Goal: Task Accomplishment & Management: Manage account settings

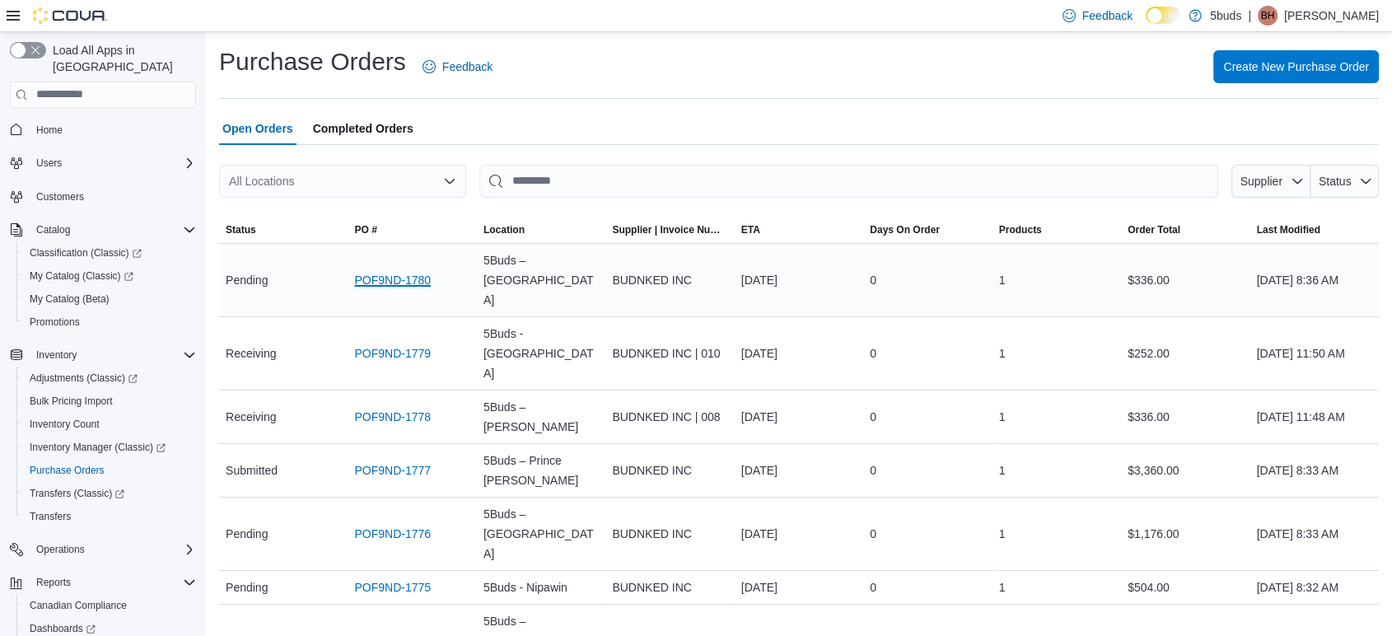
click at [378, 270] on link "POF9ND-1780" at bounding box center [392, 280] width 77 height 20
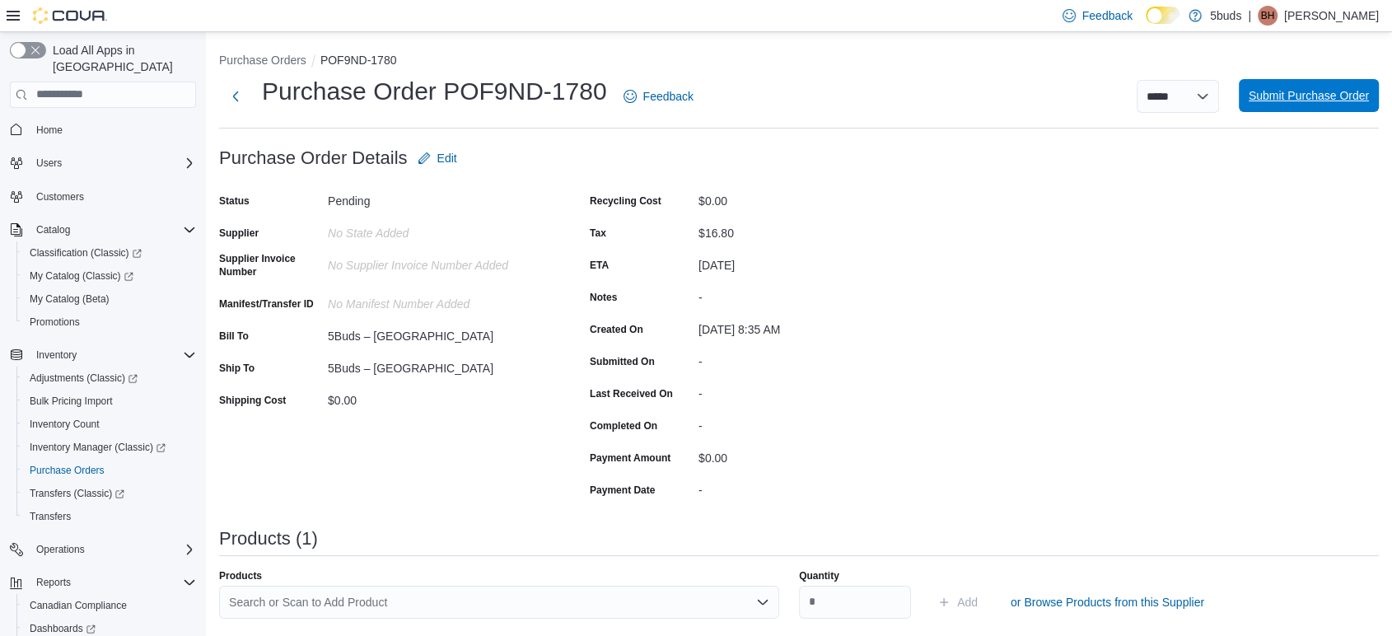
click at [1303, 83] on span "Submit Purchase Order" at bounding box center [1309, 95] width 120 height 33
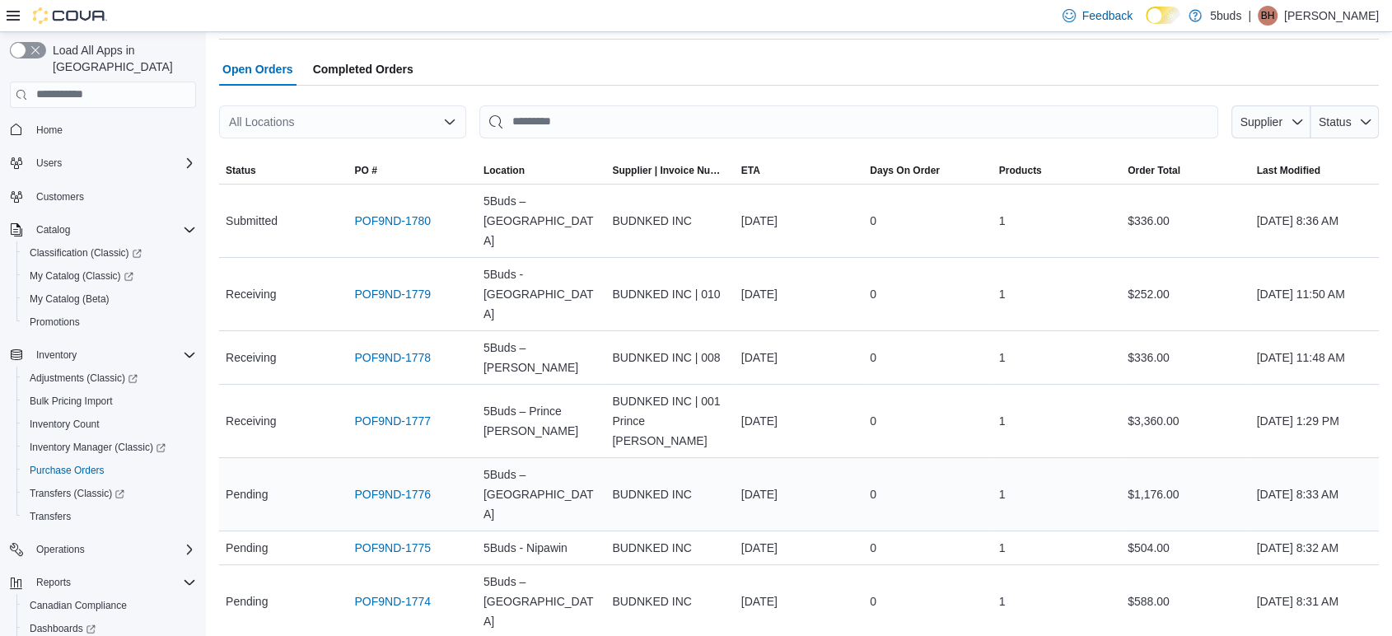
scroll to position [91, 0]
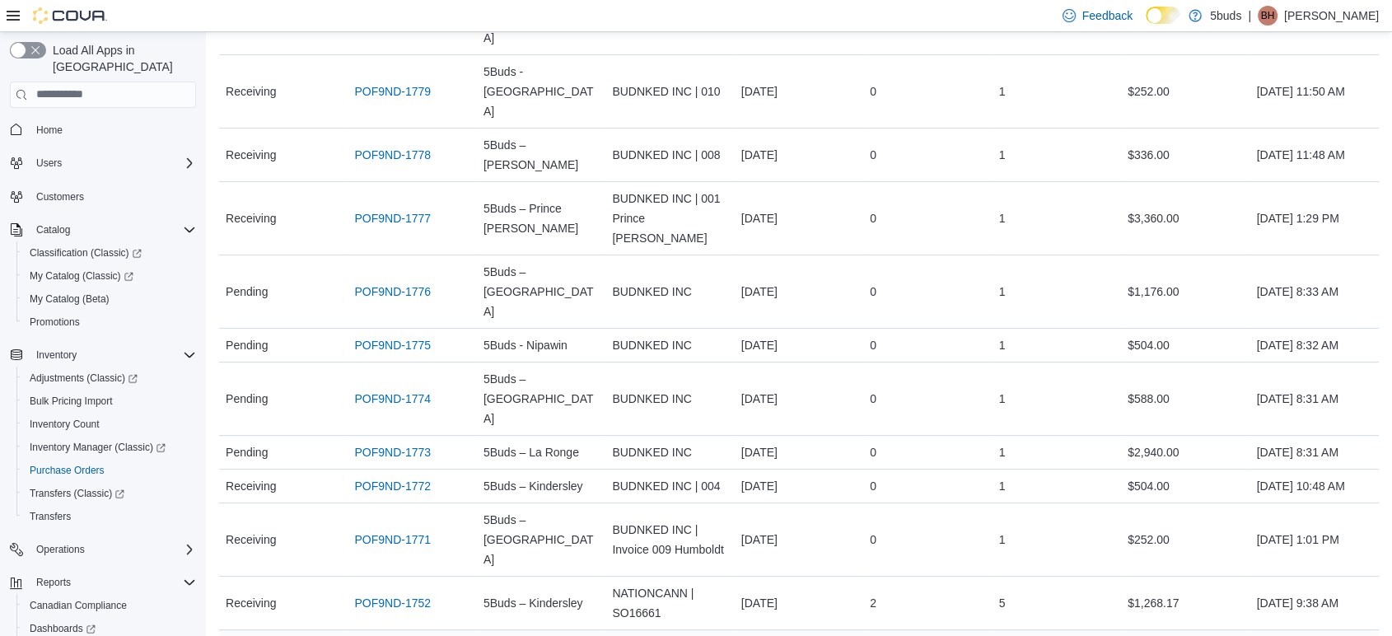
scroll to position [281, 0]
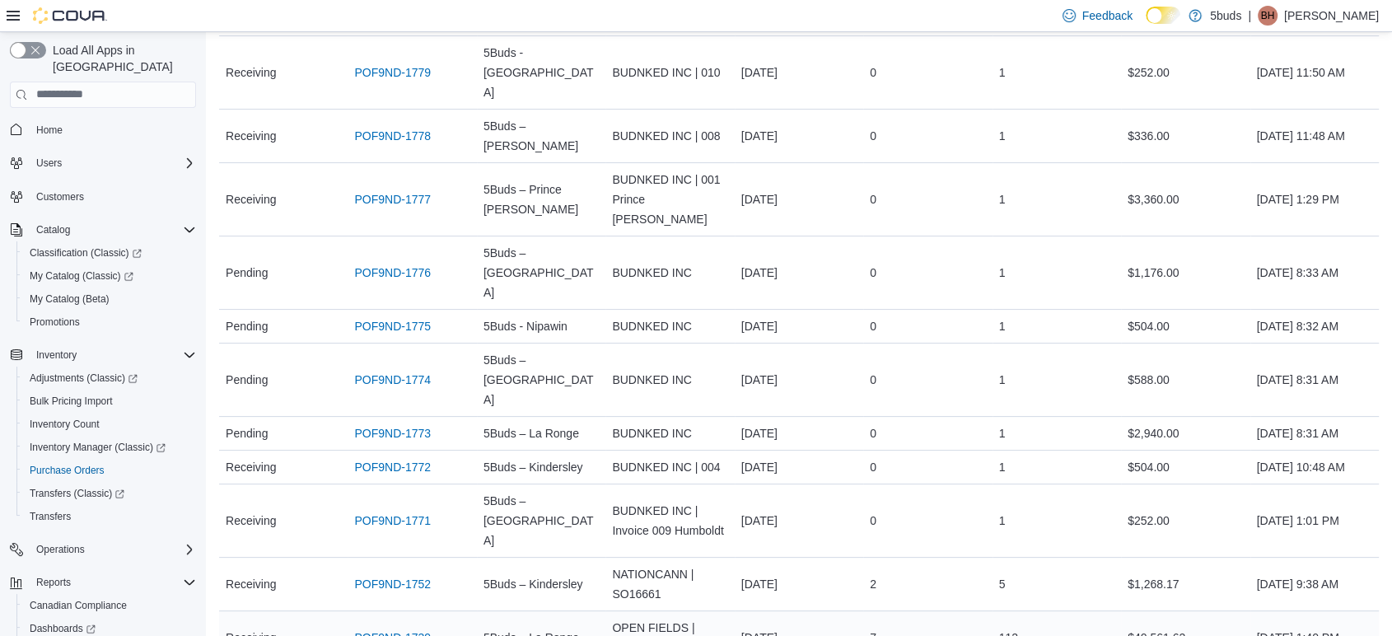
click at [389, 628] on link "POF9ND-1739" at bounding box center [392, 638] width 77 height 20
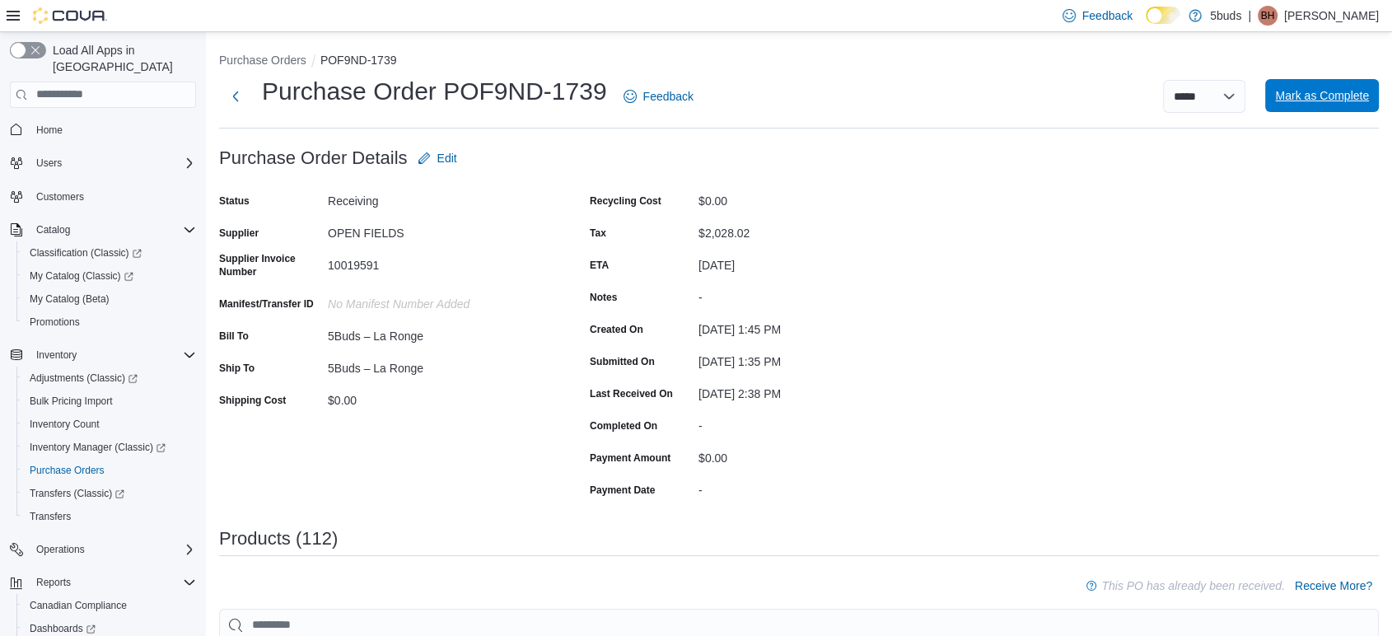
click at [1332, 91] on span "Mark as Complete" at bounding box center [1322, 95] width 94 height 16
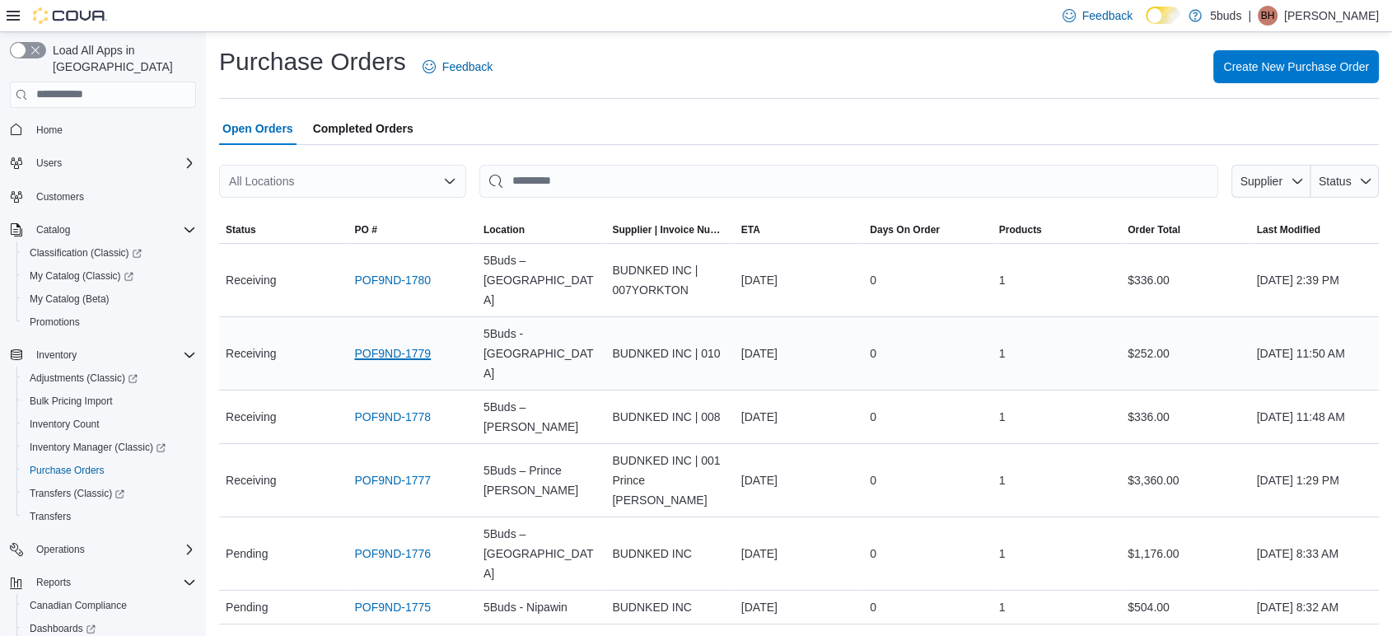
click at [422, 344] on link "POF9ND-1779" at bounding box center [392, 354] width 77 height 20
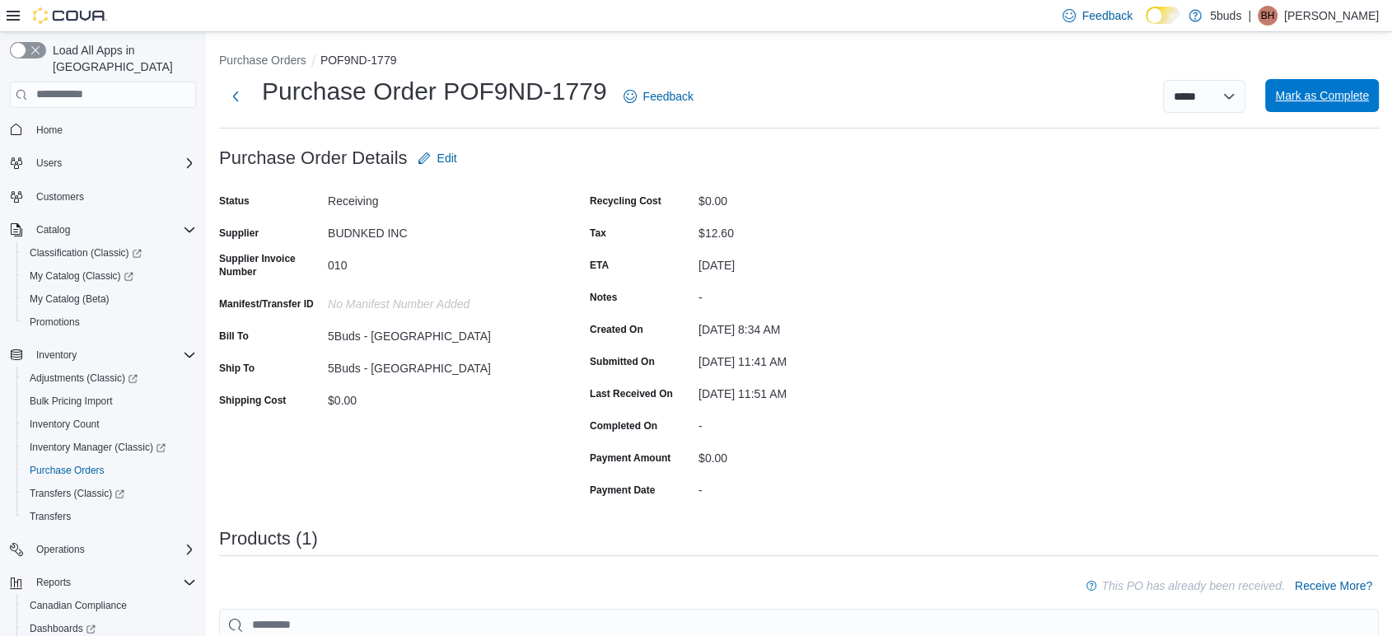
click at [1369, 100] on span "Mark as Complete" at bounding box center [1322, 95] width 94 height 16
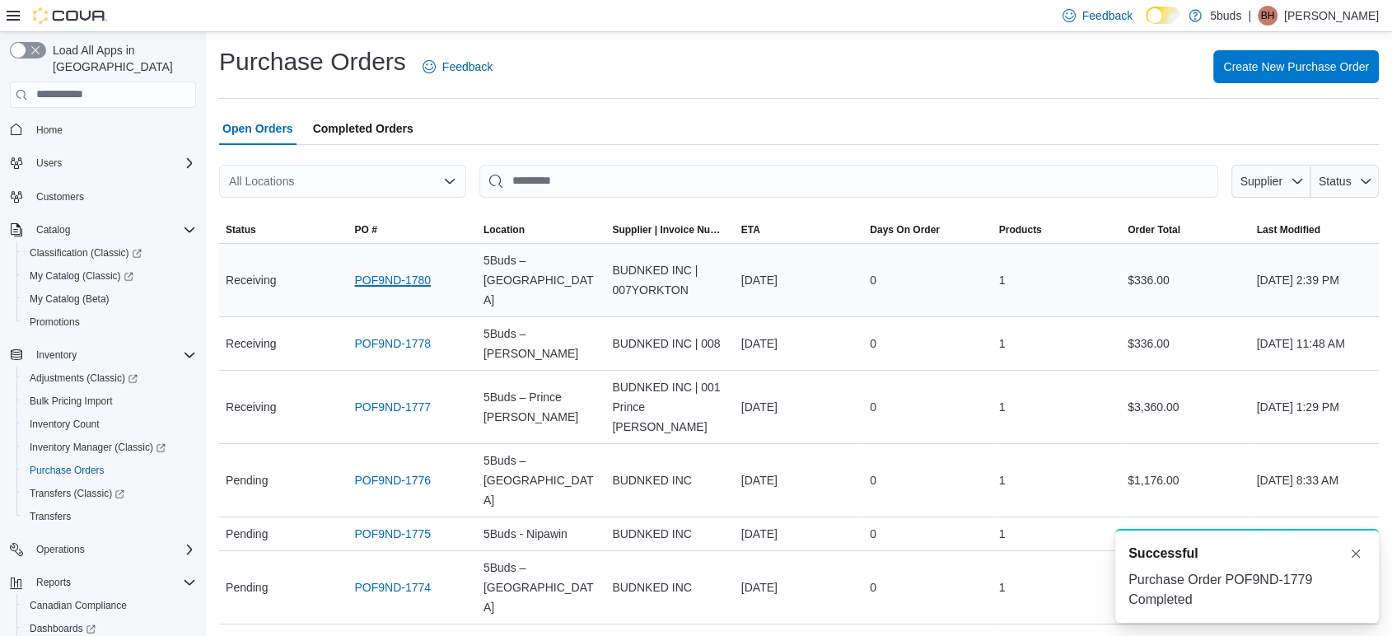
click at [411, 270] on link "POF9ND-1780" at bounding box center [392, 280] width 77 height 20
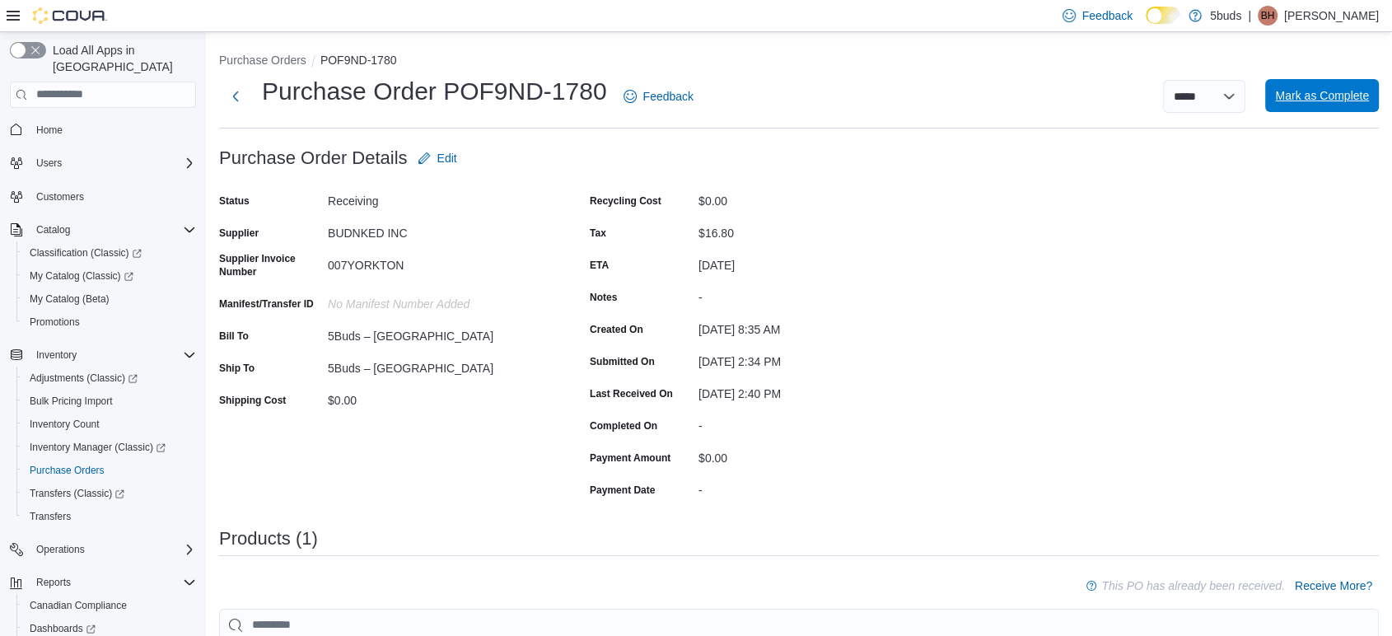
click at [1343, 86] on span "Mark as Complete" at bounding box center [1322, 95] width 94 height 33
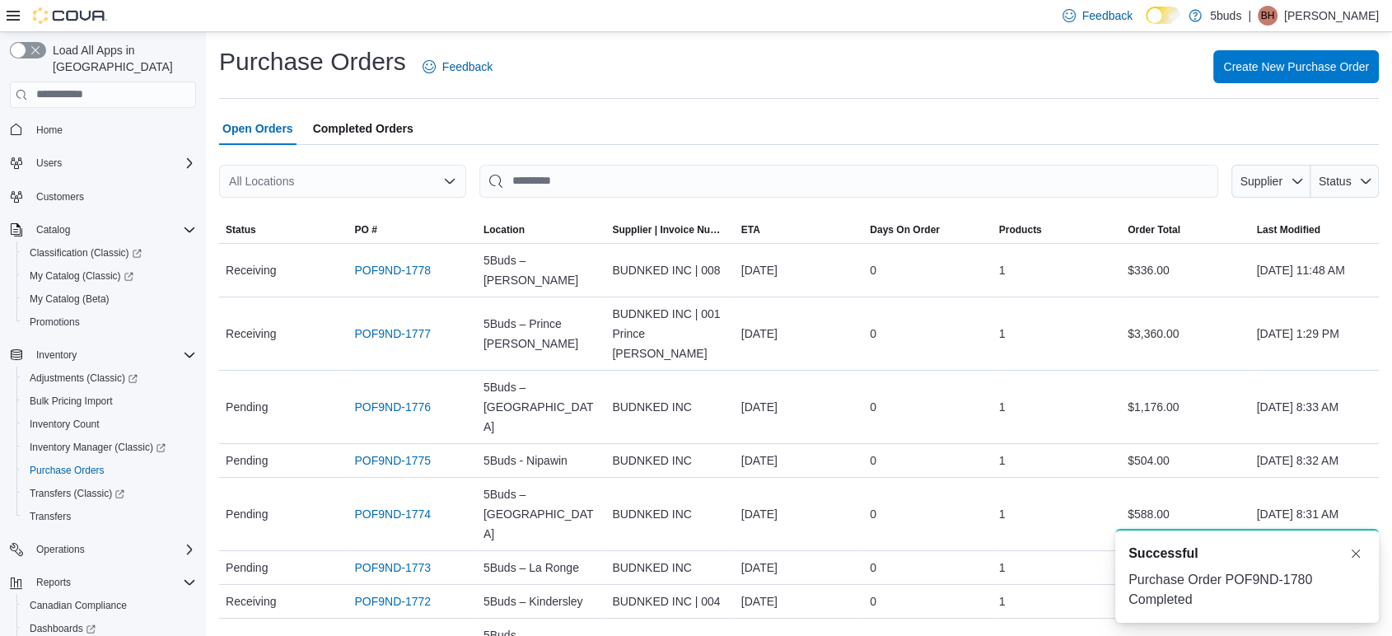
scroll to position [120, 0]
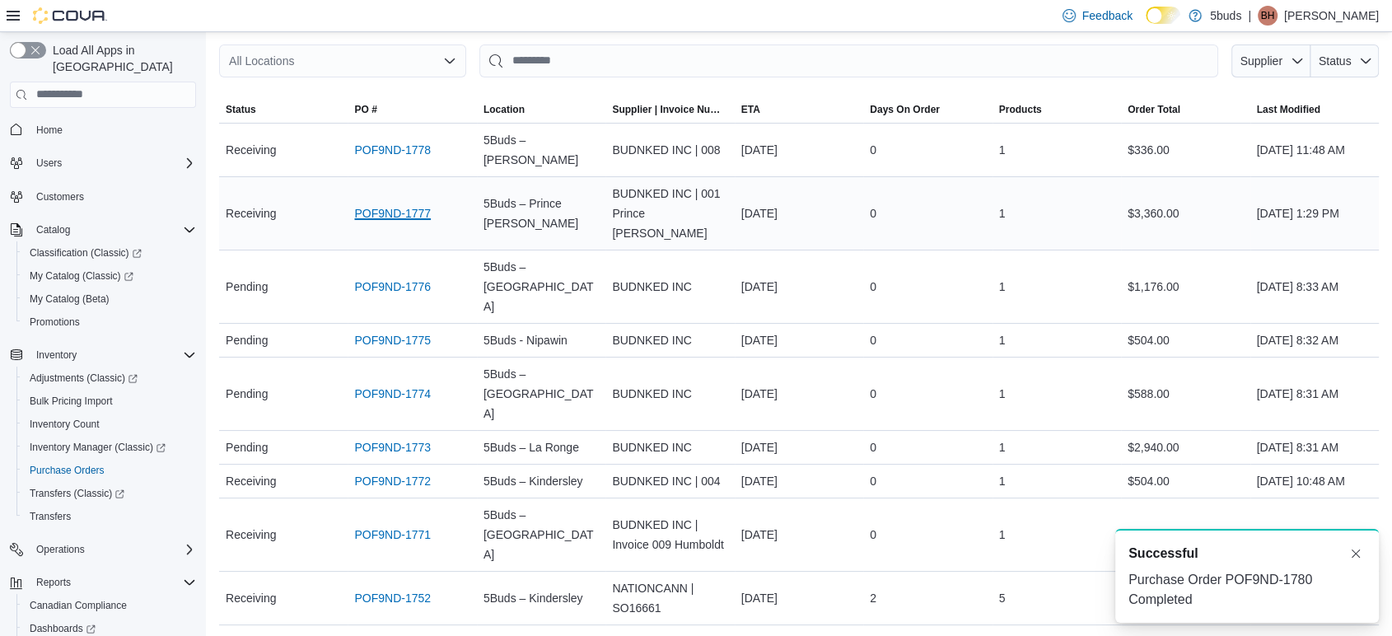
click at [386, 204] on link "POF9ND-1777" at bounding box center [392, 214] width 77 height 20
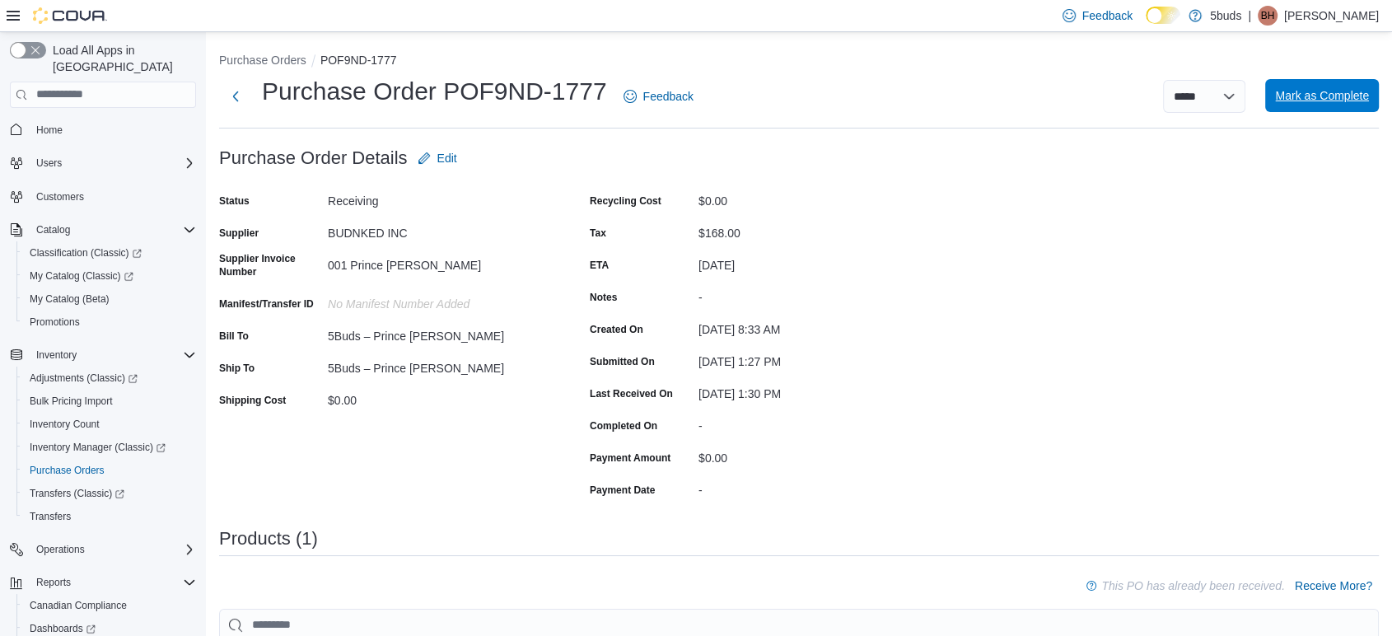
click at [1363, 93] on span "Mark as Complete" at bounding box center [1322, 95] width 94 height 16
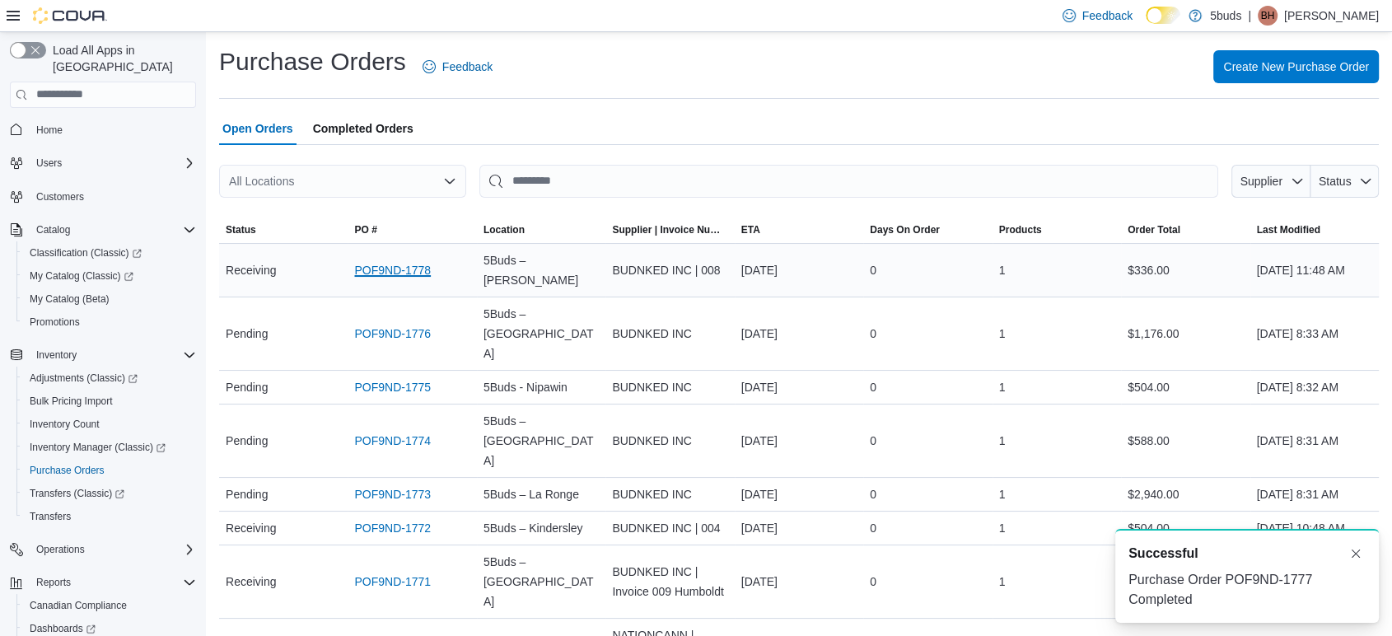
click at [414, 276] on link "POF9ND-1778" at bounding box center [392, 270] width 77 height 20
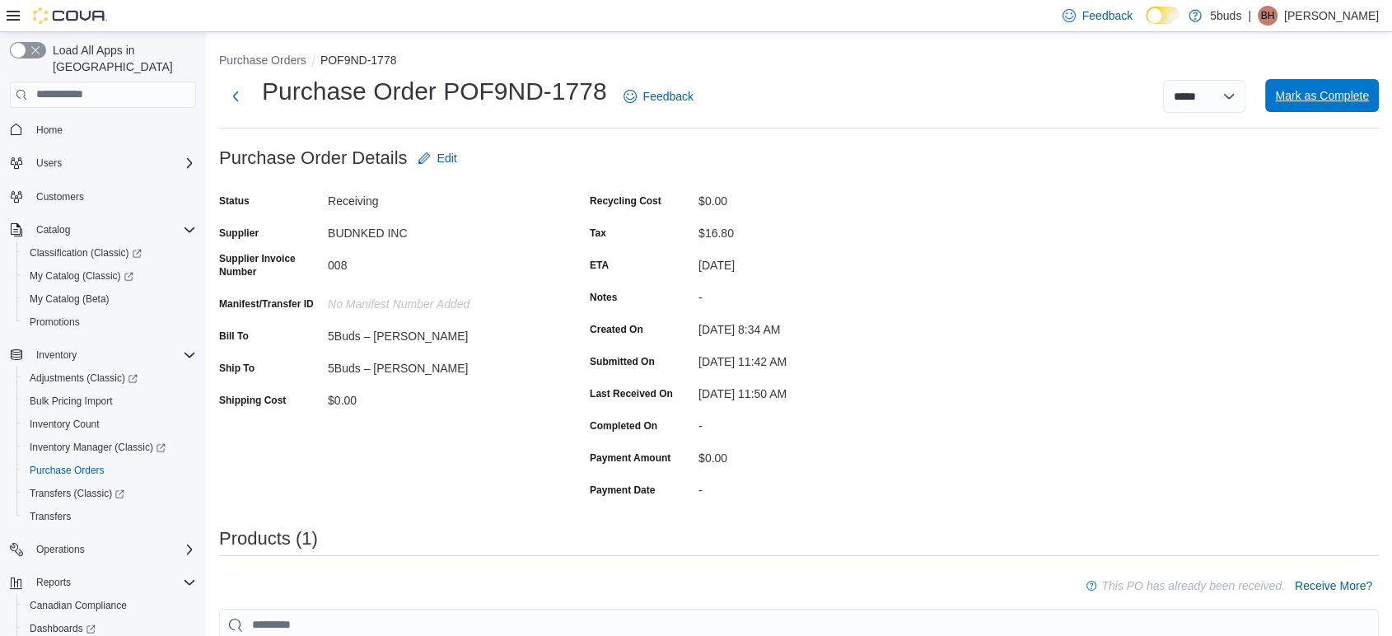
click at [1313, 110] on span "Mark as Complete" at bounding box center [1322, 95] width 94 height 33
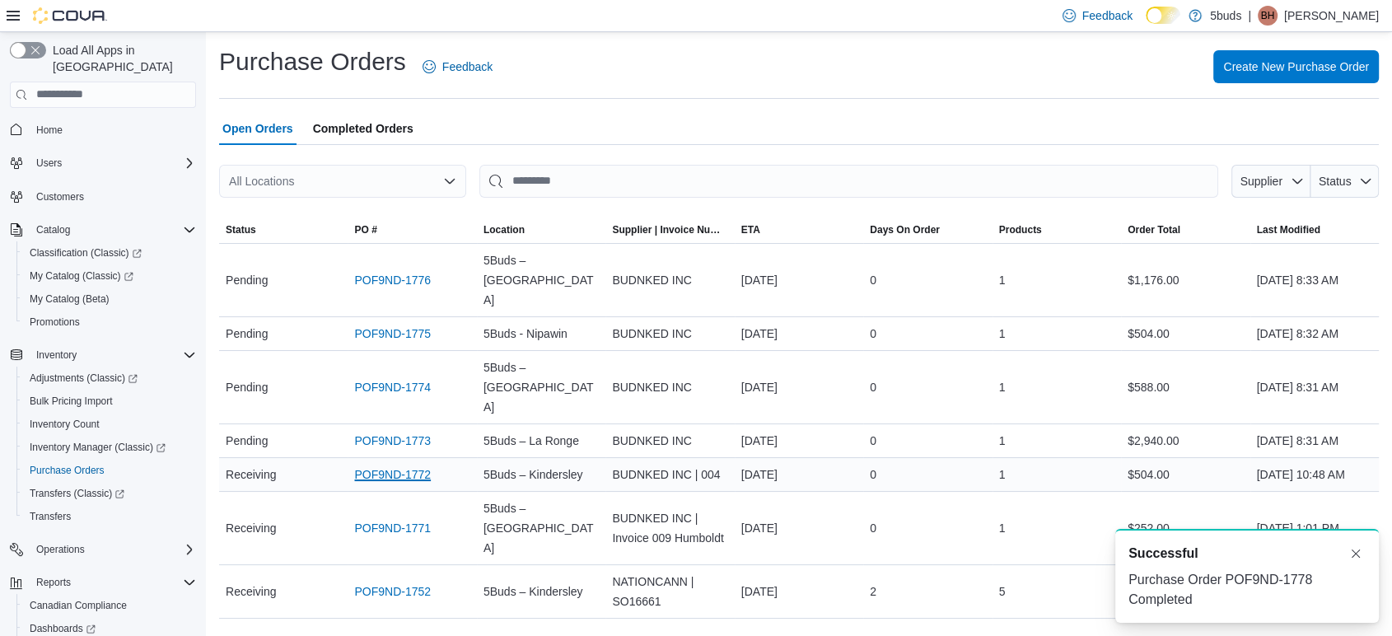
click at [373, 465] on link "POF9ND-1772" at bounding box center [392, 475] width 77 height 20
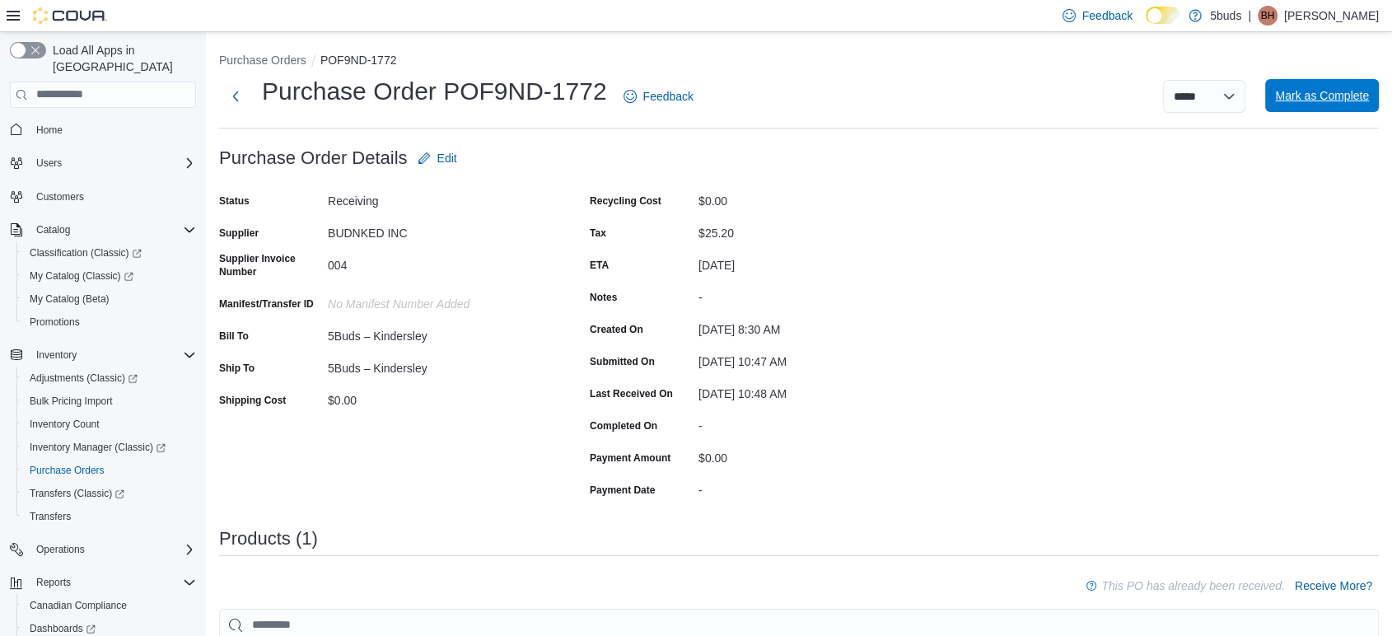
click at [1335, 97] on span "Mark as Complete" at bounding box center [1322, 95] width 94 height 16
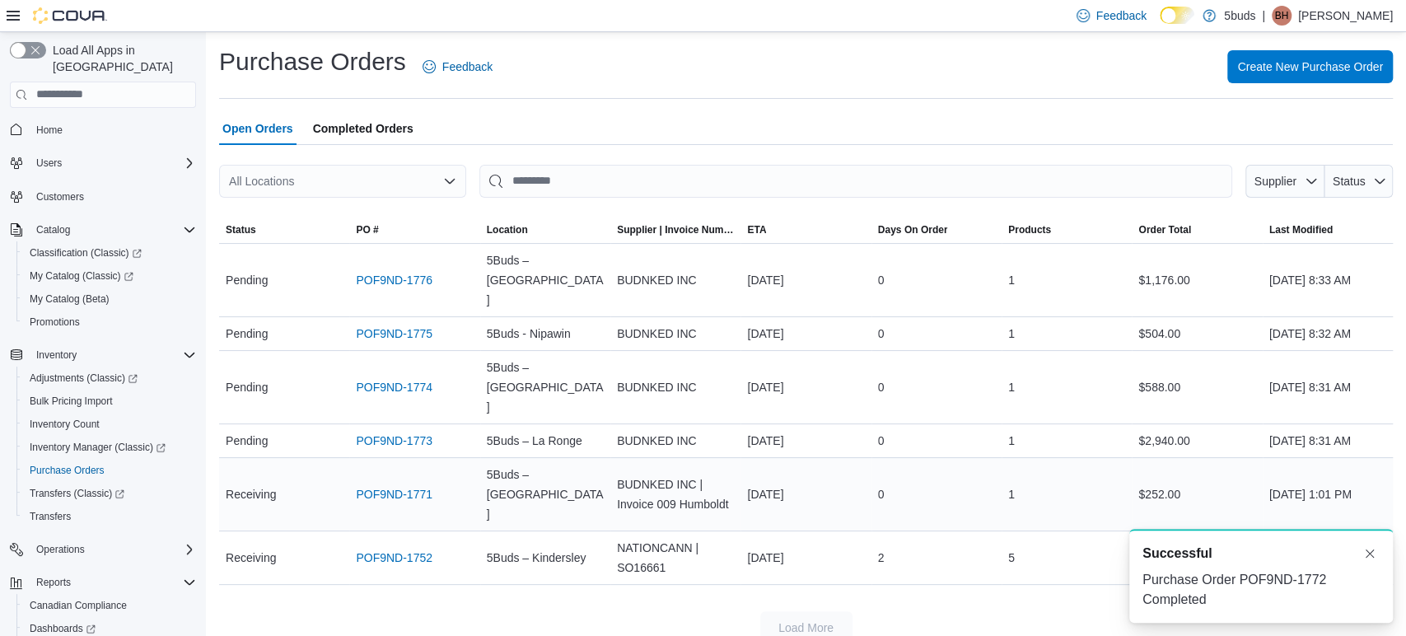
click at [382, 478] on div "POF9ND-1771" at bounding box center [414, 494] width 130 height 33
click at [386, 484] on link "POF9ND-1771" at bounding box center [394, 494] width 77 height 20
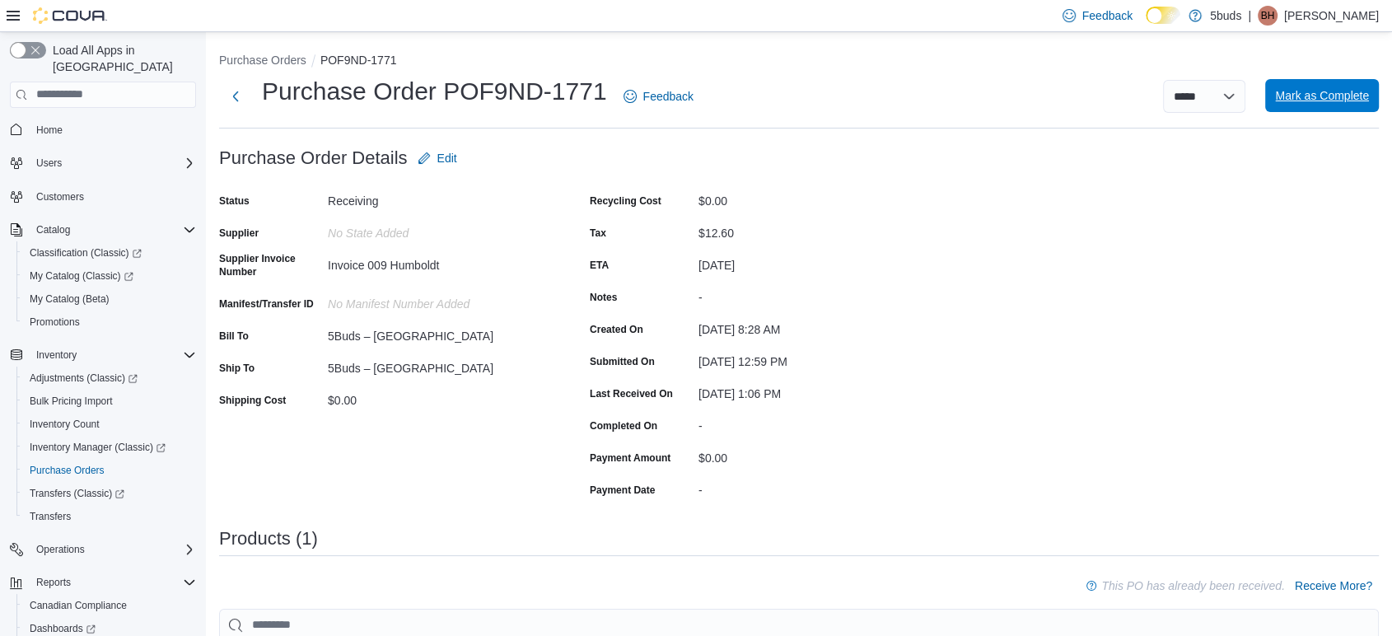
click at [1336, 103] on span "Mark as Complete" at bounding box center [1322, 95] width 94 height 16
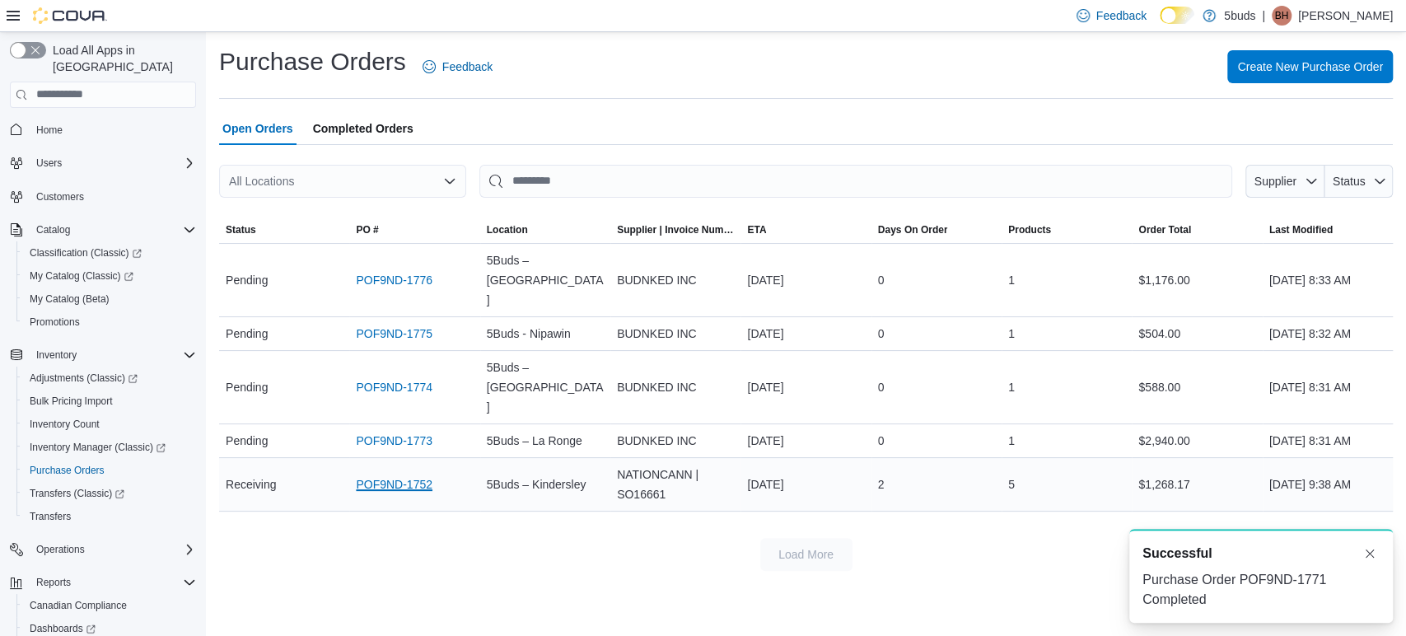
click at [386, 475] on link "POF9ND-1752" at bounding box center [394, 485] width 77 height 20
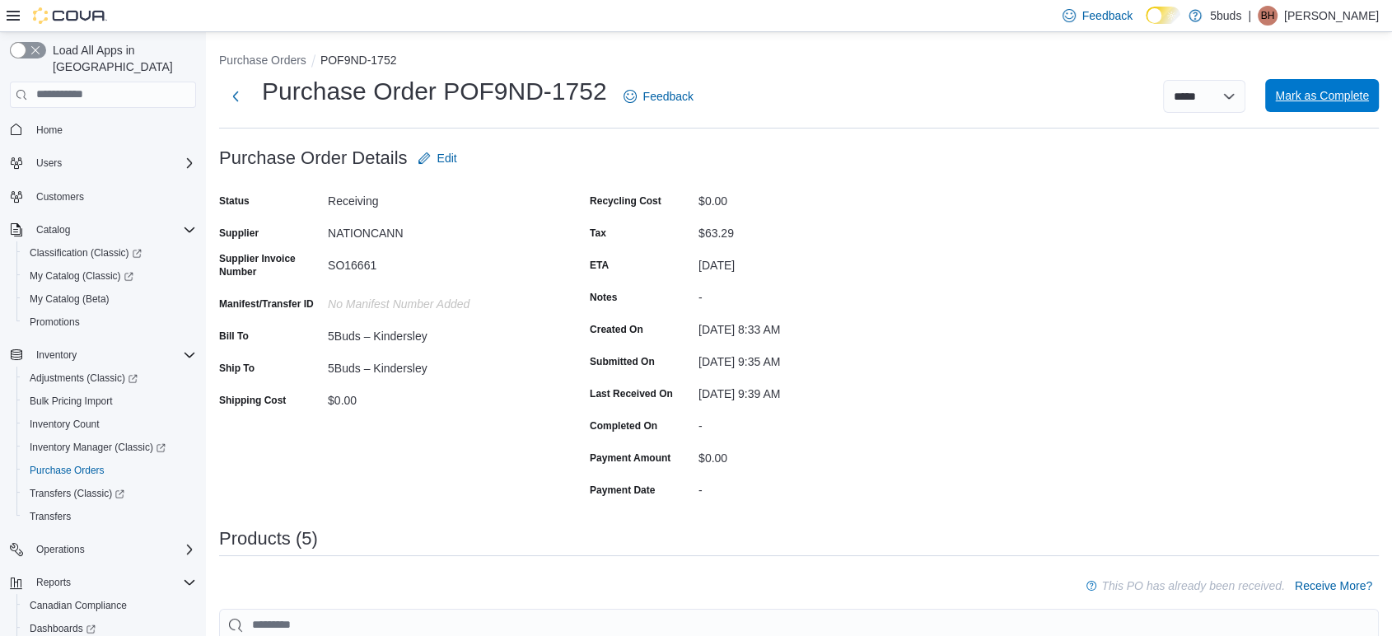
click at [1347, 104] on span "Mark as Complete" at bounding box center [1322, 95] width 94 height 33
